Goal: Communication & Community: Participate in discussion

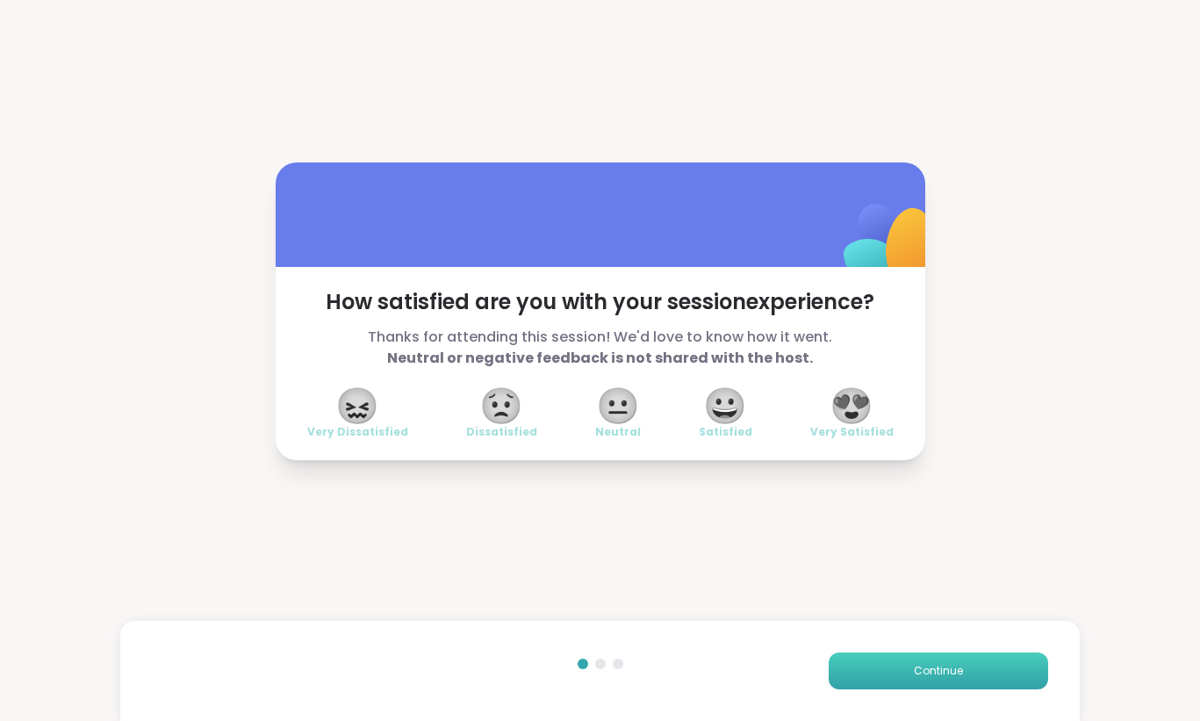
click at [939, 680] on button "Continue" at bounding box center [938, 670] width 219 height 37
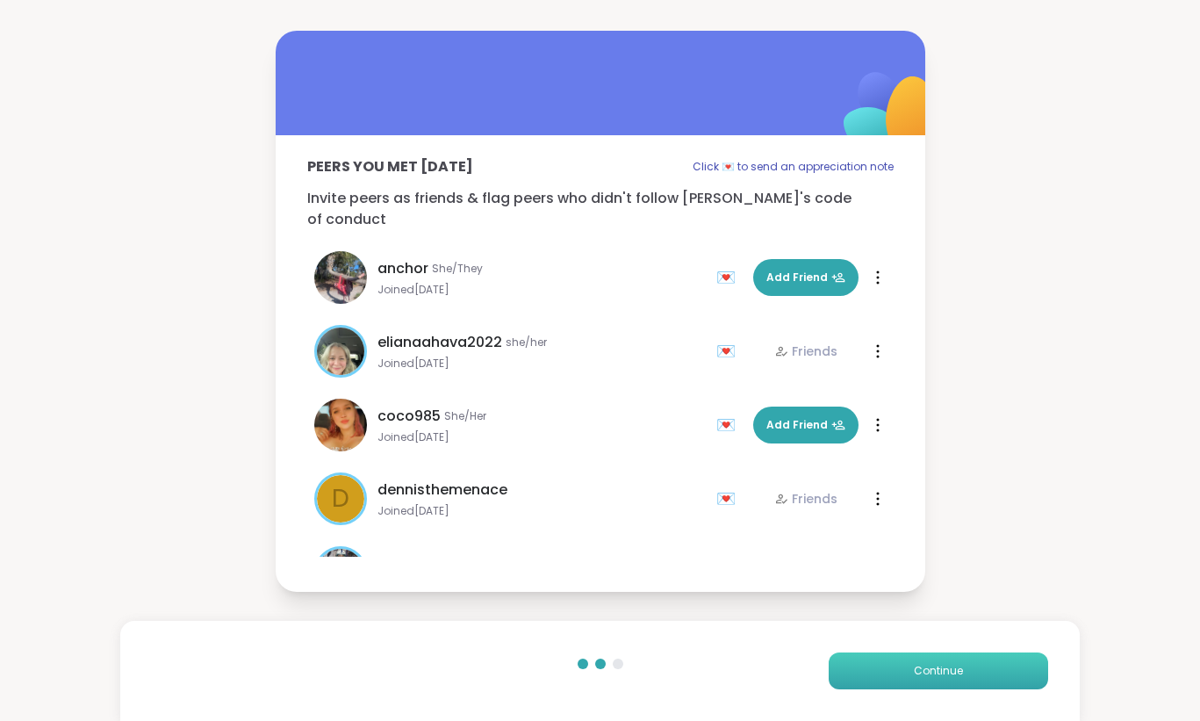
click at [939, 680] on button "Continue" at bounding box center [938, 670] width 219 height 37
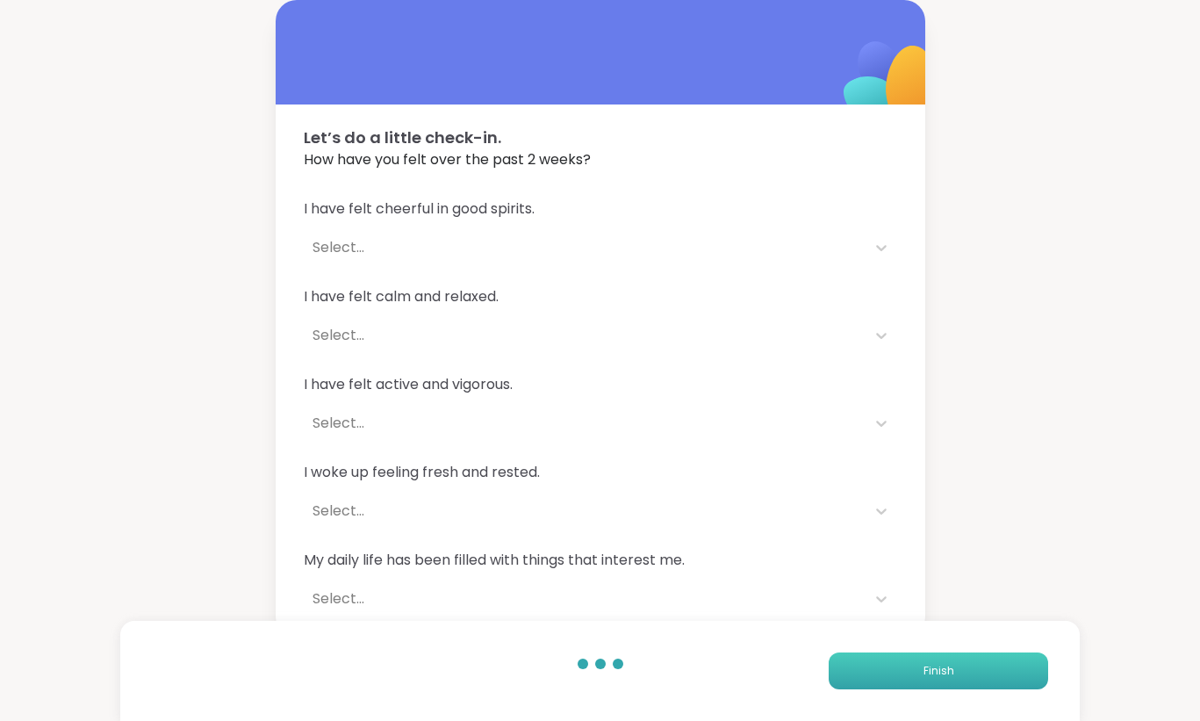
click at [940, 679] on button "Finish" at bounding box center [938, 670] width 219 height 37
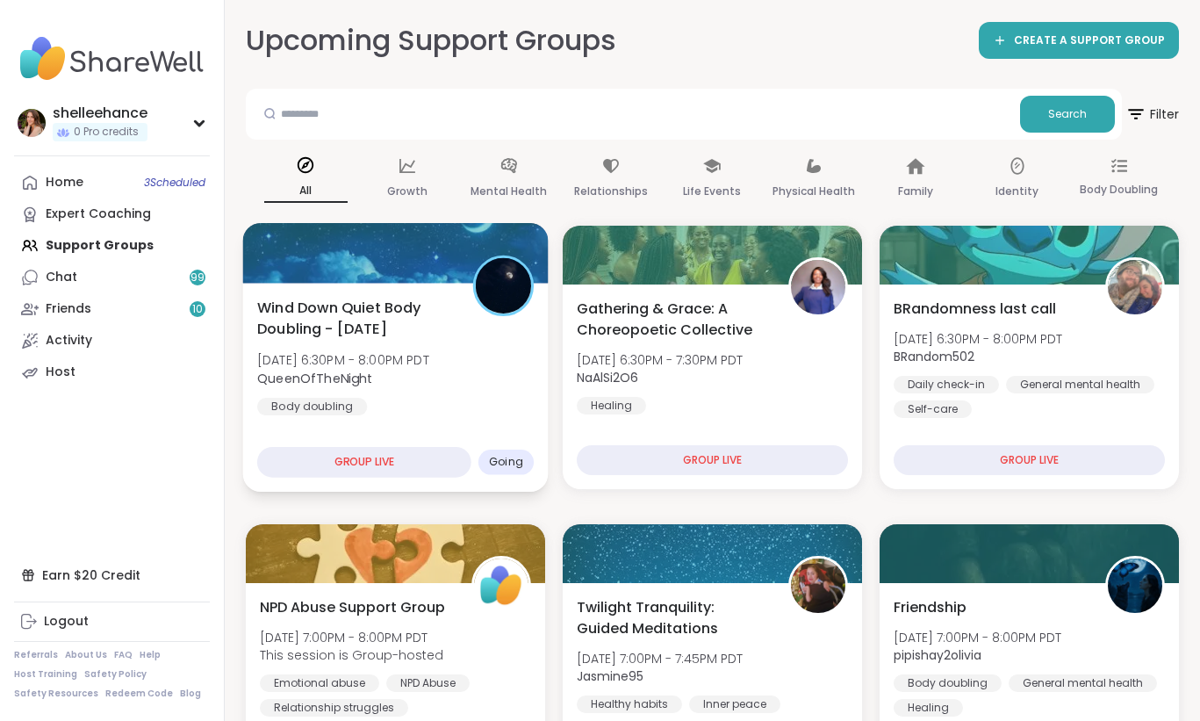
click at [493, 378] on div "Wind Down Quiet Body Doubling - [DATE] [DATE] 6:30PM - 8:00PM PDT QueenOfTheNig…" at bounding box center [395, 356] width 277 height 119
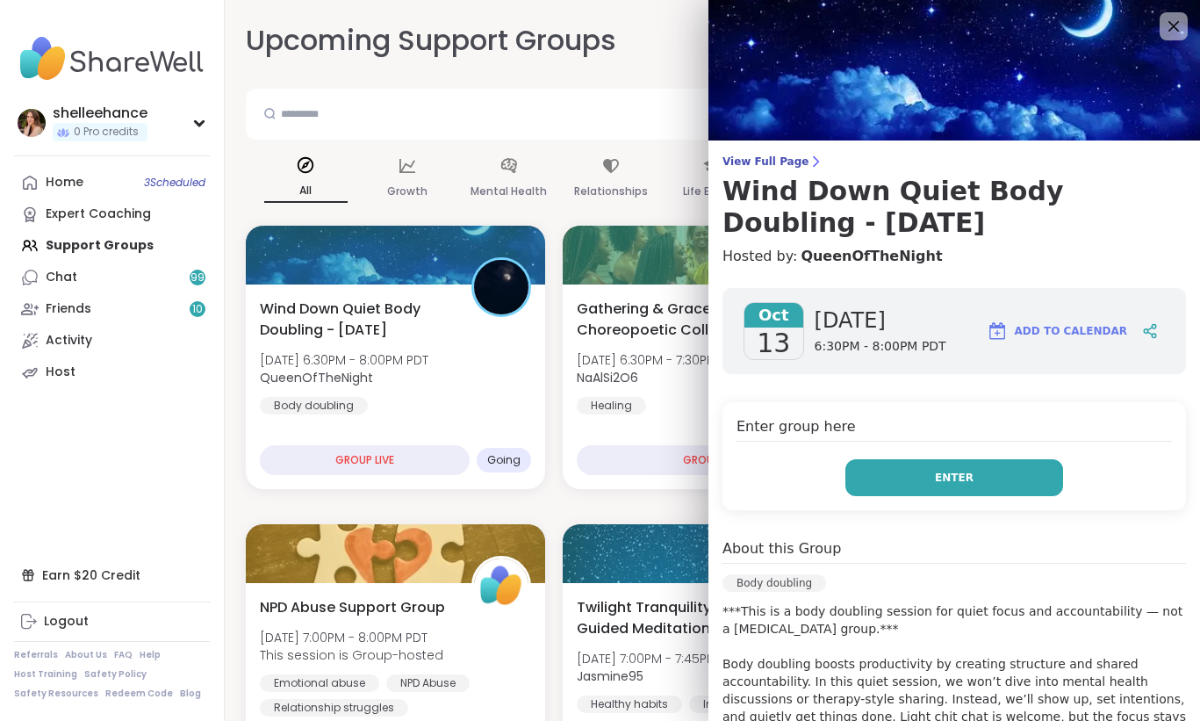
click at [904, 476] on button "Enter" at bounding box center [954, 477] width 218 height 37
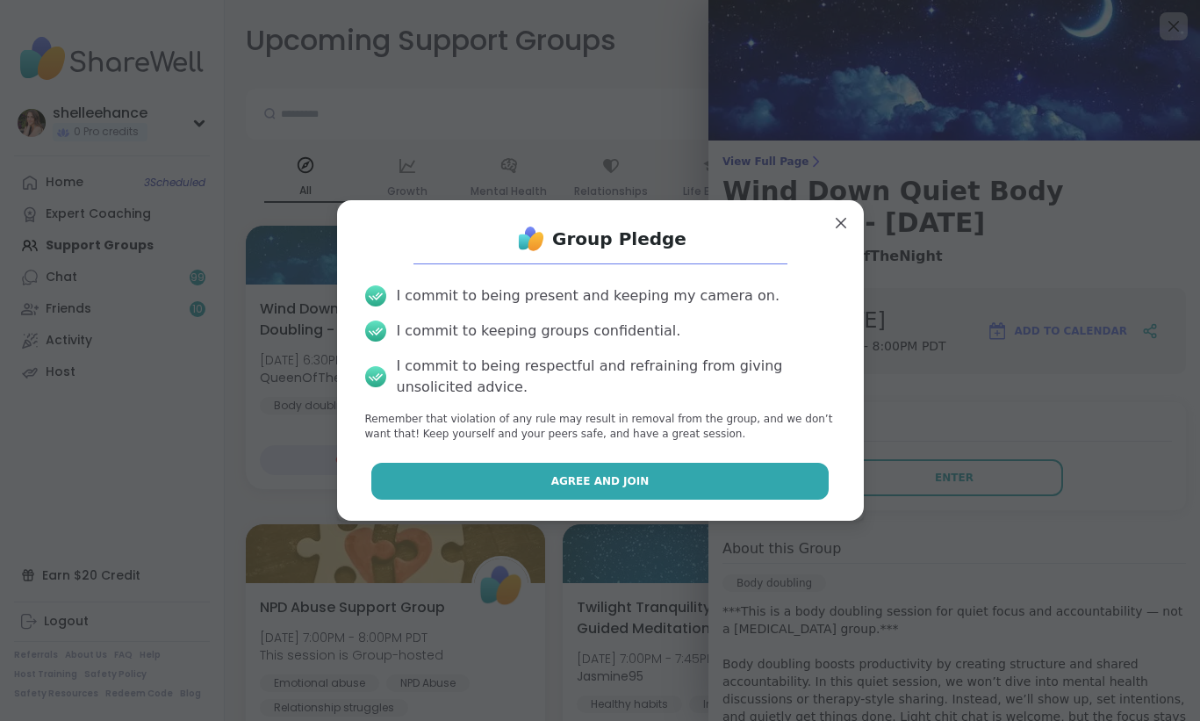
click at [514, 478] on button "Agree and Join" at bounding box center [599, 481] width 457 height 37
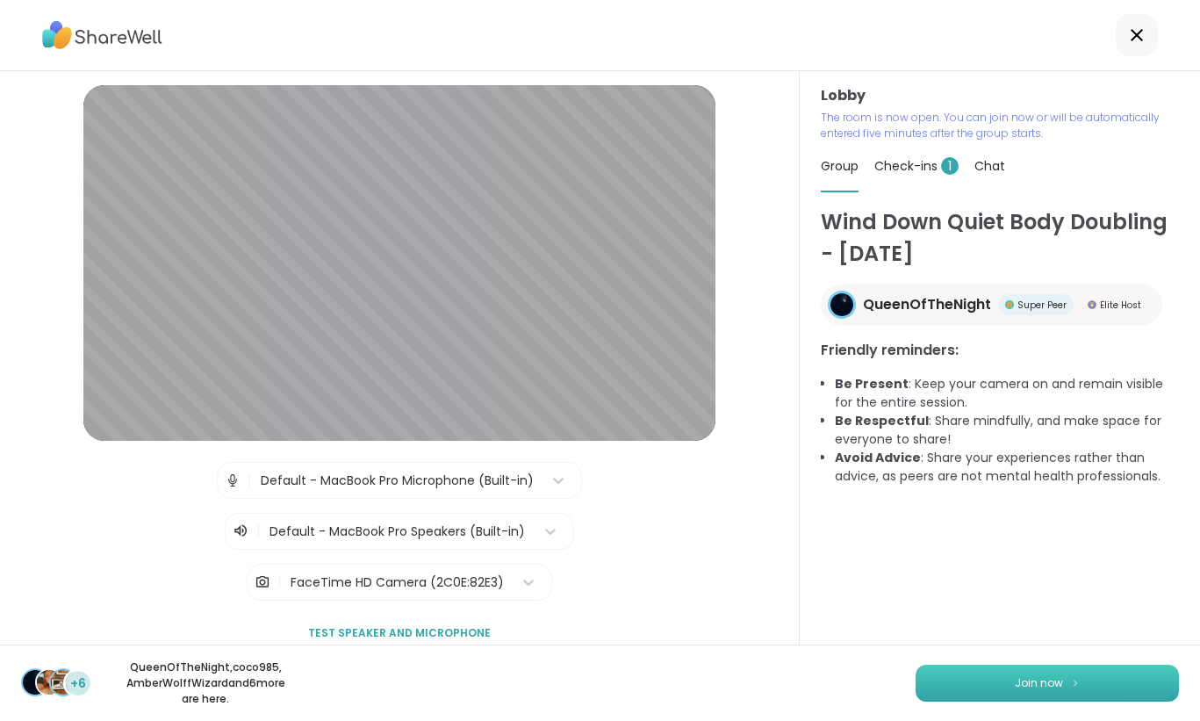
click at [1032, 693] on button "Join now" at bounding box center [1047, 683] width 263 height 37
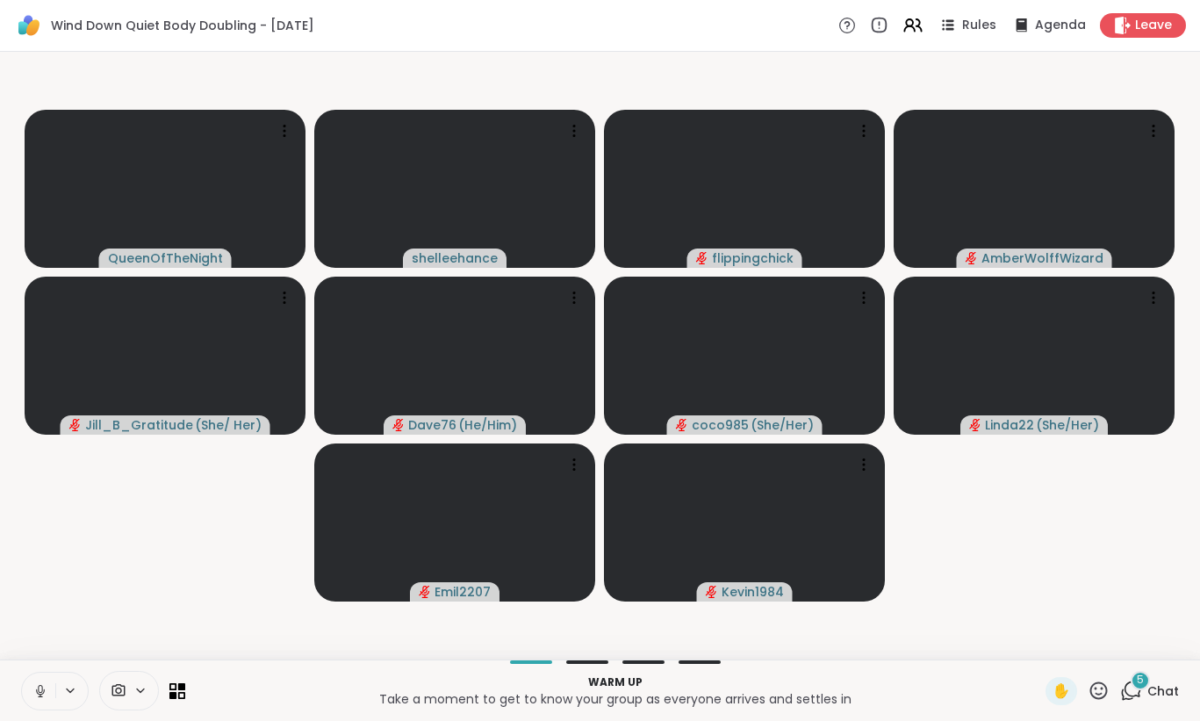
click at [36, 699] on button at bounding box center [38, 690] width 33 height 37
